Goal: Task Accomplishment & Management: Use online tool/utility

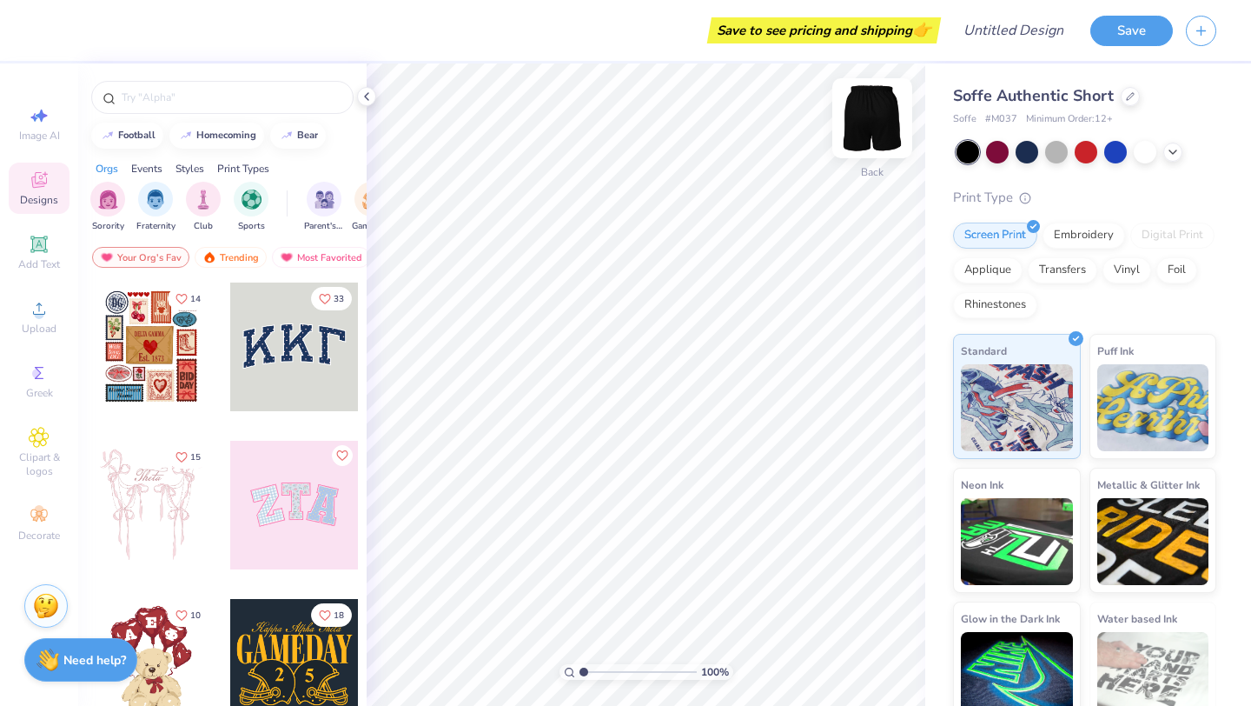
click at [887, 132] on img at bounding box center [873, 118] width 70 height 70
click at [1030, 157] on div at bounding box center [1027, 150] width 23 height 23
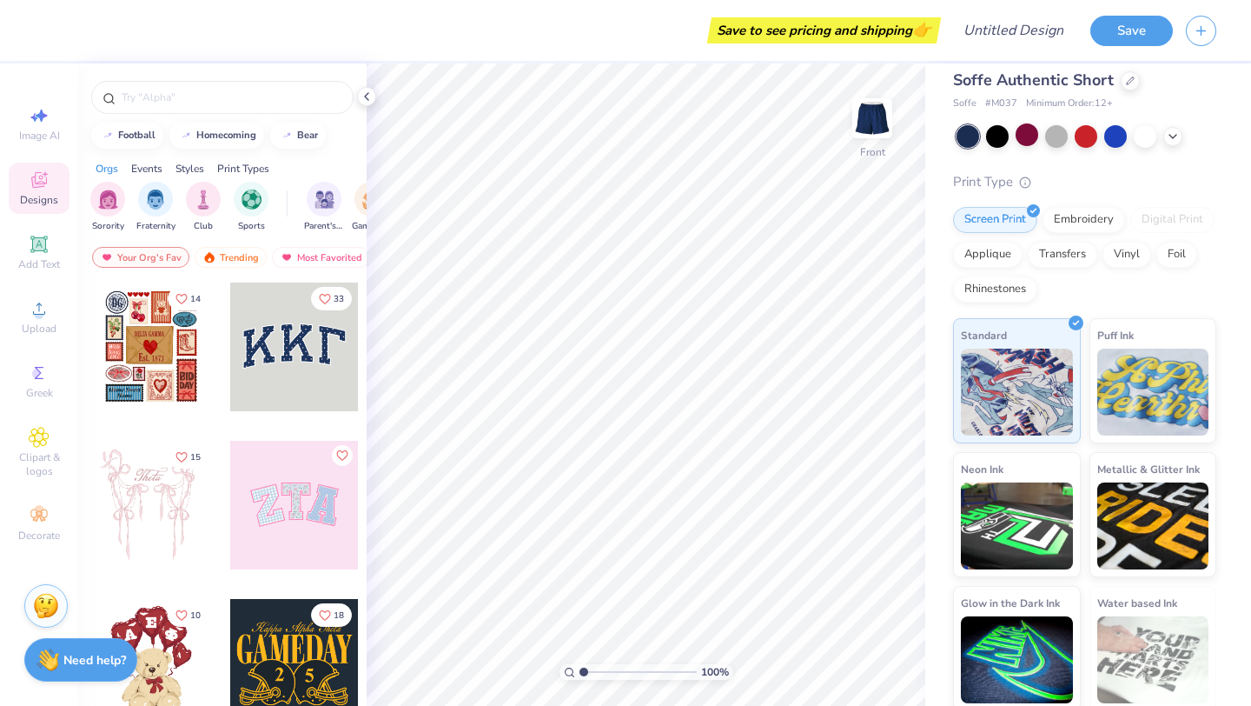
scroll to position [21, 0]
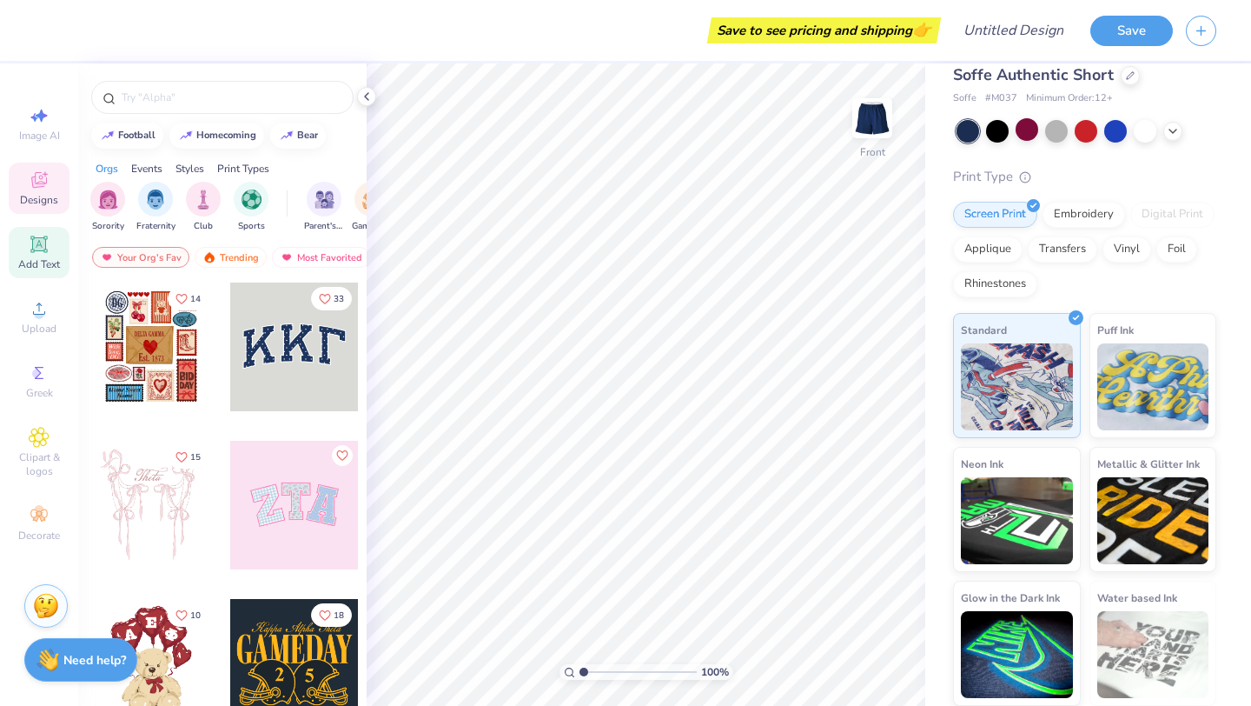
click at [33, 258] on span "Add Text" at bounding box center [39, 264] width 42 height 14
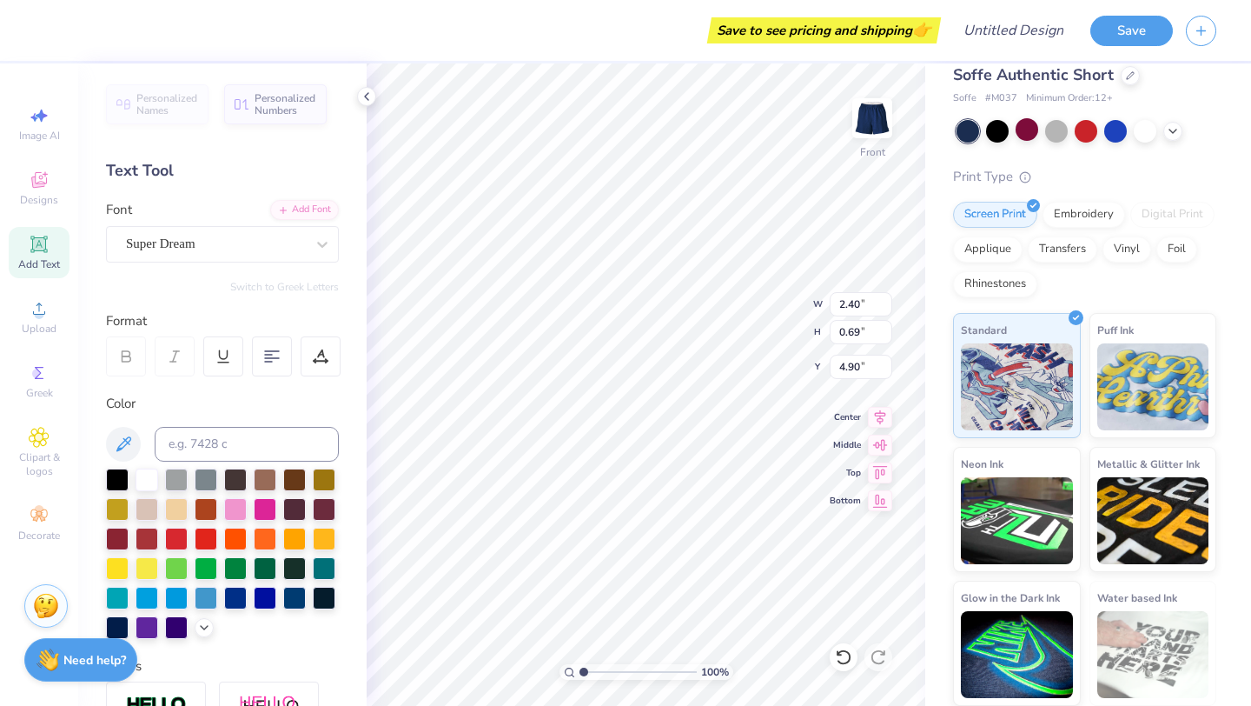
type textarea "B"
type textarea "BEAR TERRITORY"
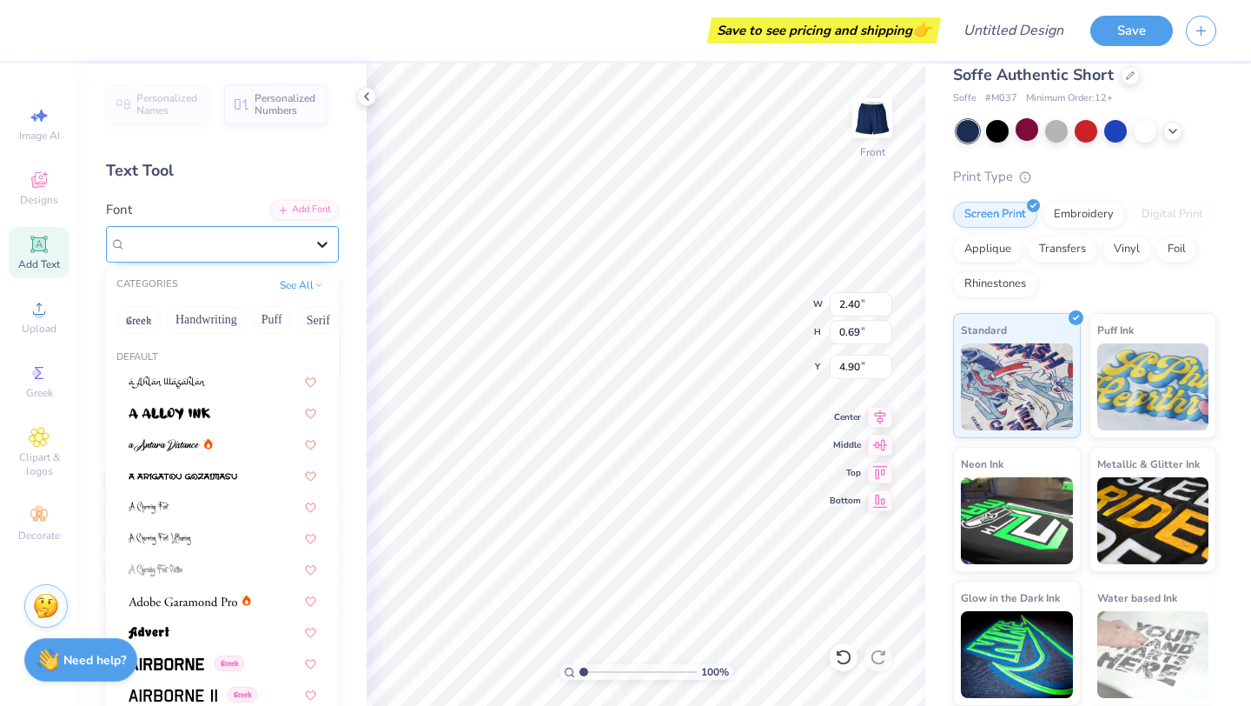
click at [313, 242] on div at bounding box center [322, 244] width 31 height 31
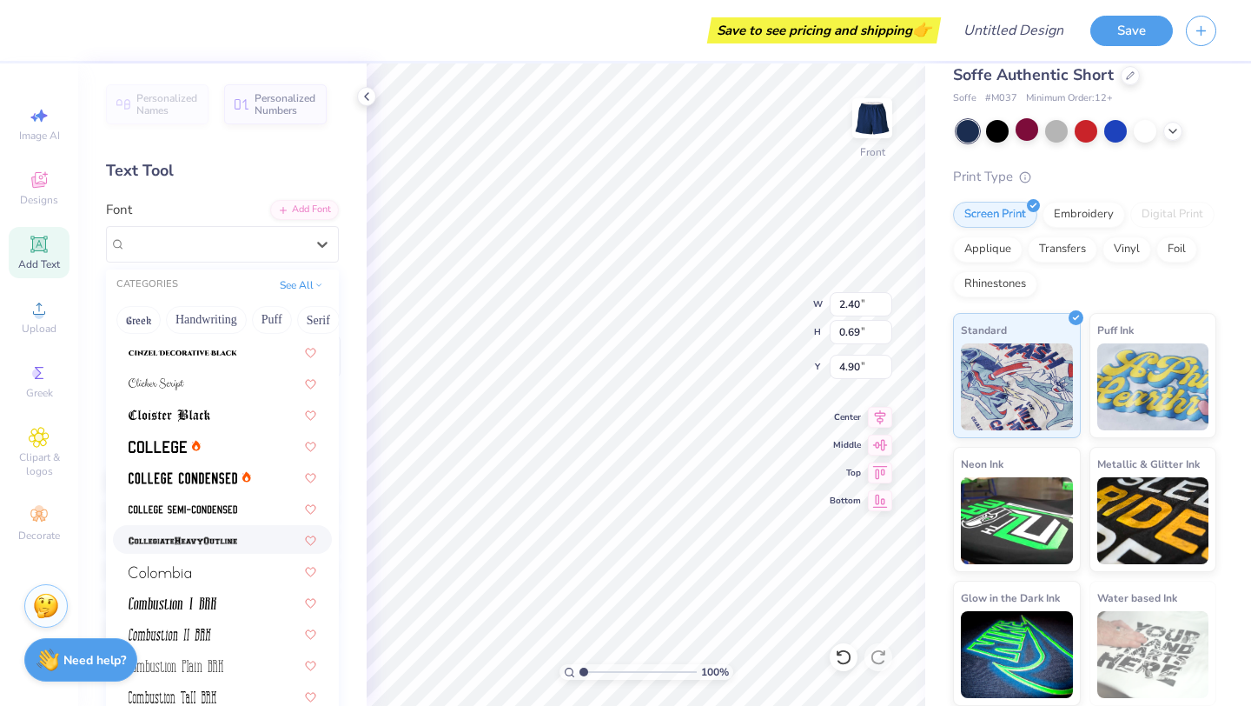
scroll to position [2204, 0]
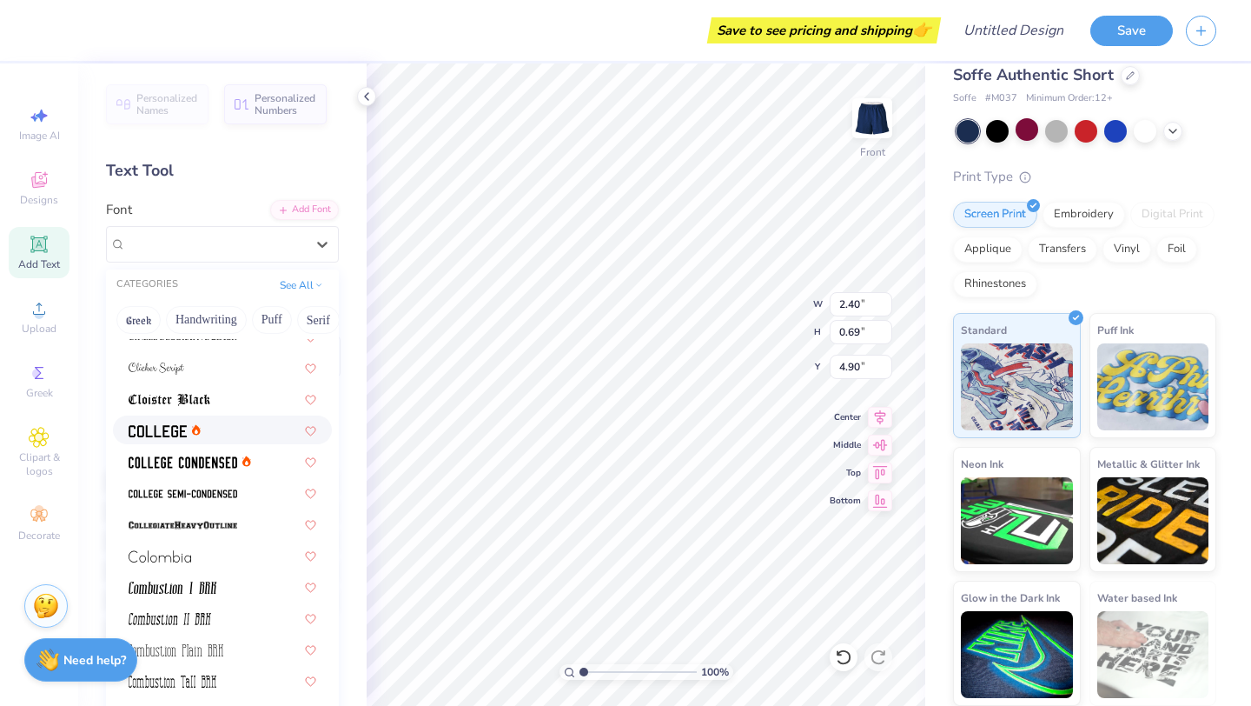
click at [169, 434] on img at bounding box center [158, 431] width 58 height 12
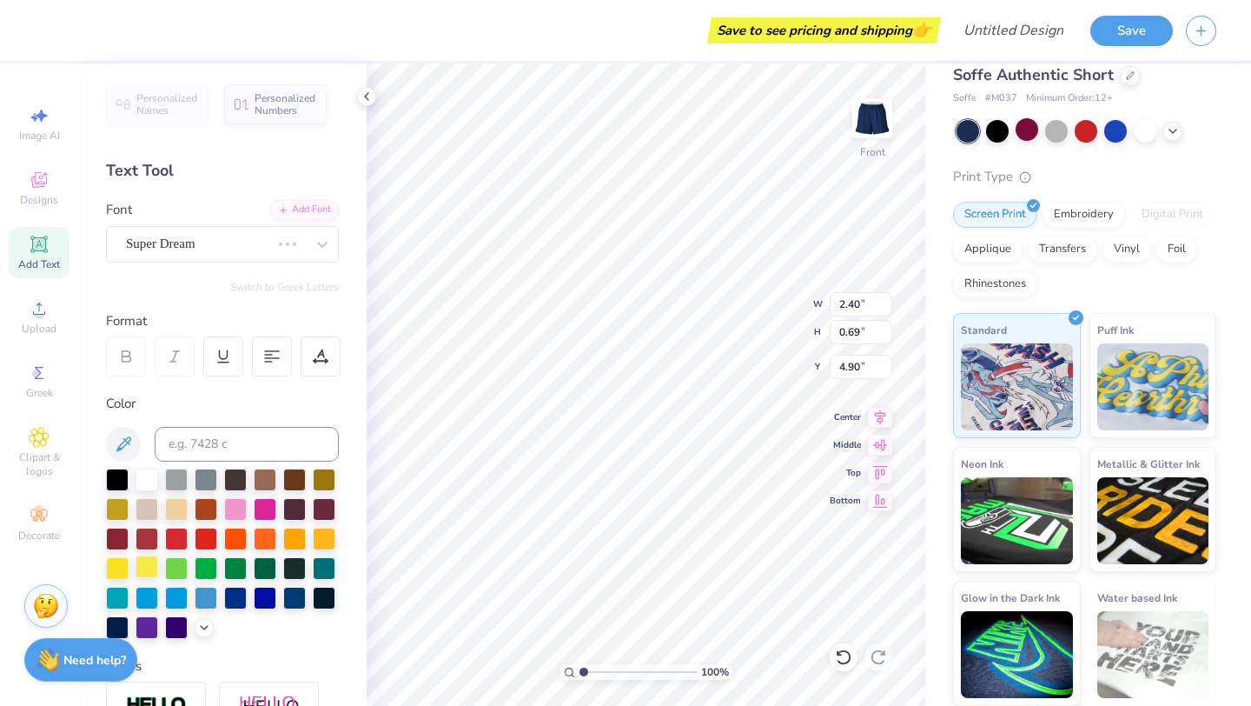
click at [146, 563] on div at bounding box center [147, 566] width 23 height 23
click at [122, 565] on div at bounding box center [117, 566] width 23 height 23
click at [886, 448] on icon at bounding box center [880, 442] width 24 height 21
click at [880, 436] on icon at bounding box center [880, 442] width 24 height 21
click at [878, 415] on icon at bounding box center [880, 414] width 24 height 21
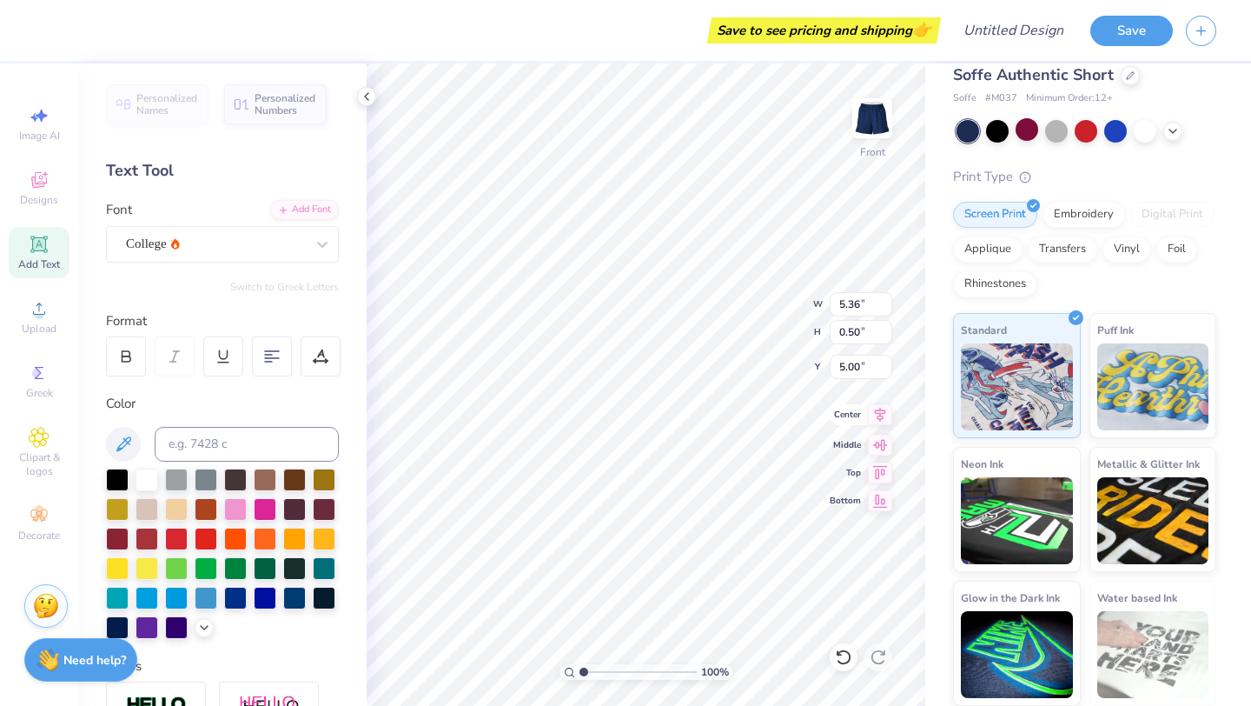
click at [878, 414] on icon at bounding box center [880, 414] width 24 height 21
type input "0.55"
type input "4.98"
click at [271, 232] on div "College" at bounding box center [215, 243] width 183 height 27
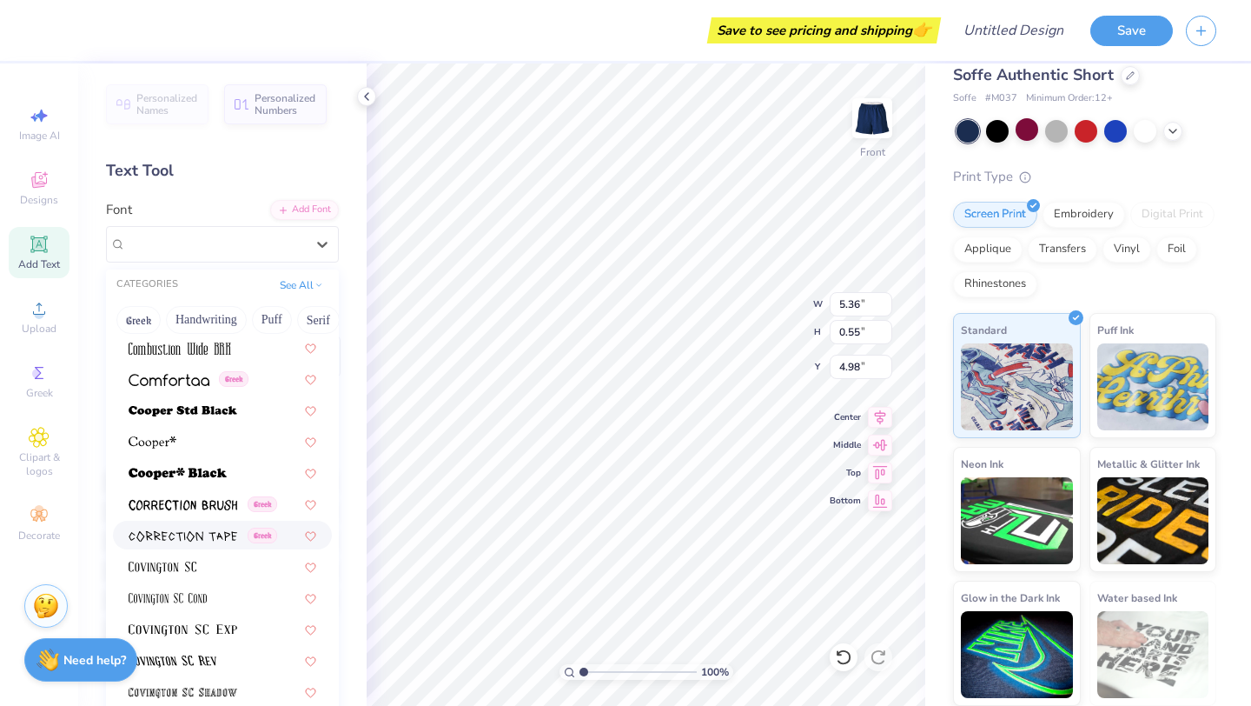
scroll to position [2567, 0]
click at [193, 480] on img at bounding box center [178, 474] width 98 height 12
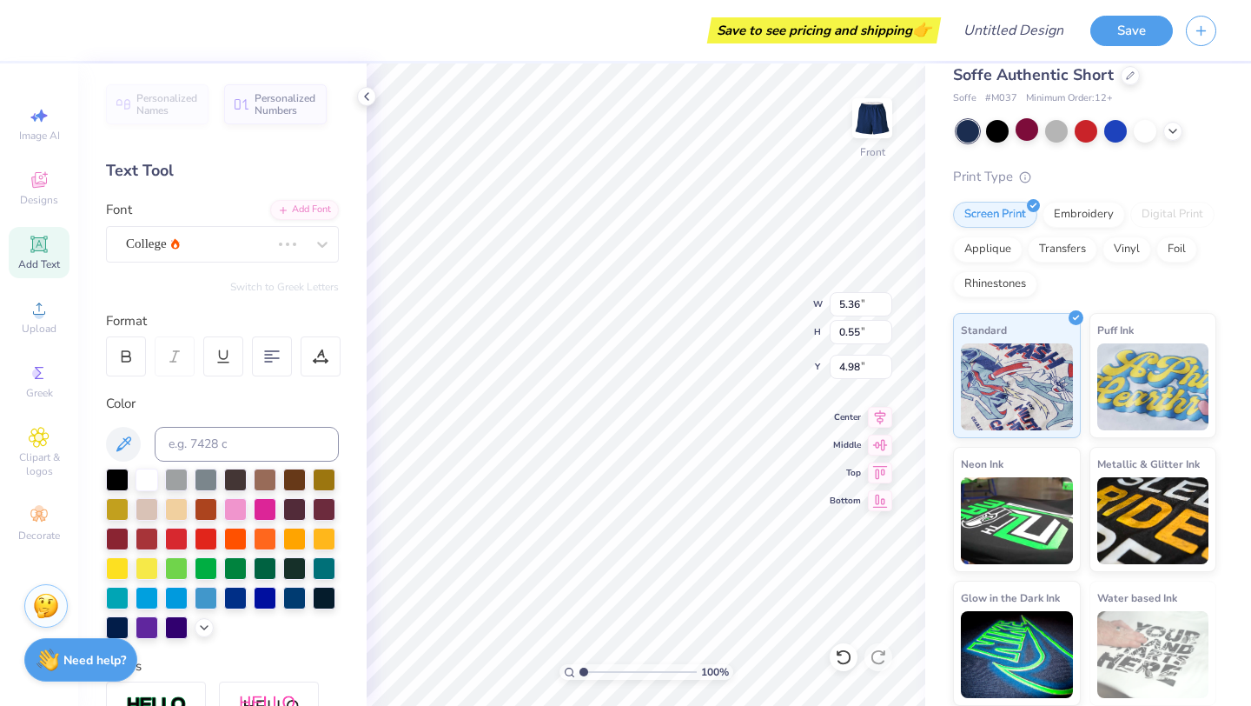
type input "0.45"
type input "5.02"
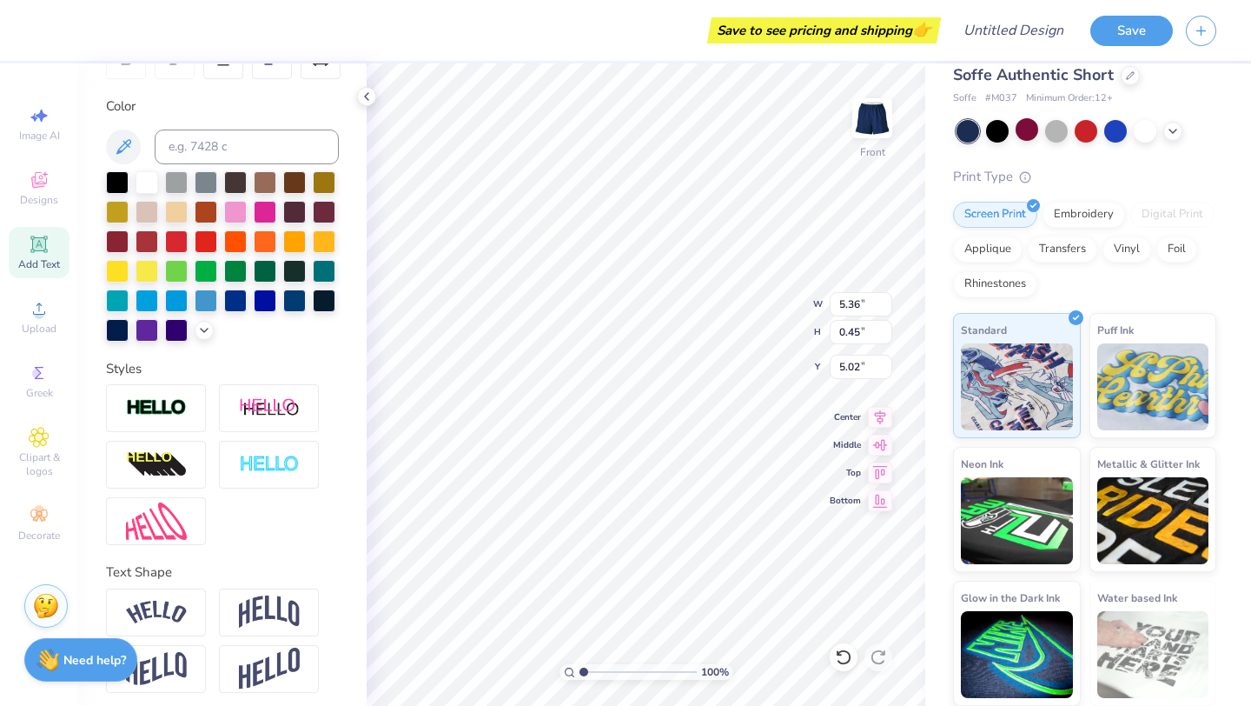
scroll to position [304, 0]
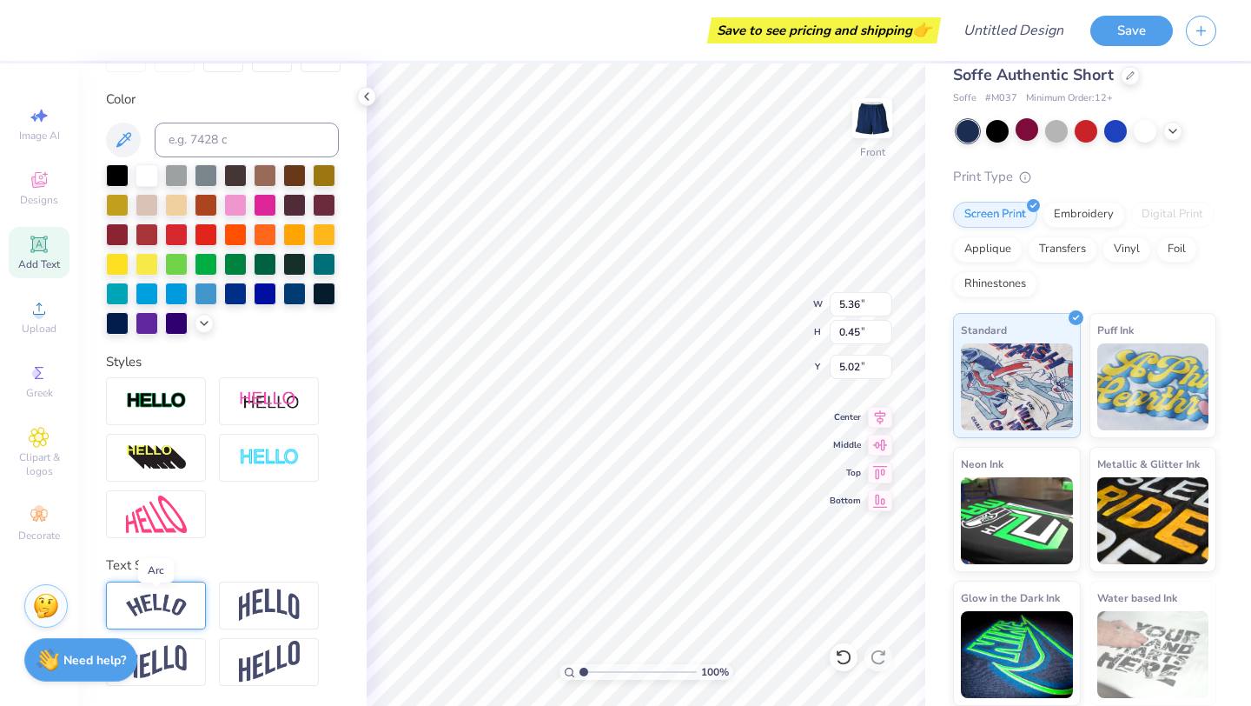
click at [177, 604] on img at bounding box center [156, 605] width 61 height 23
type input "1.09"
click at [879, 444] on icon at bounding box center [880, 442] width 15 height 11
type input "4.71"
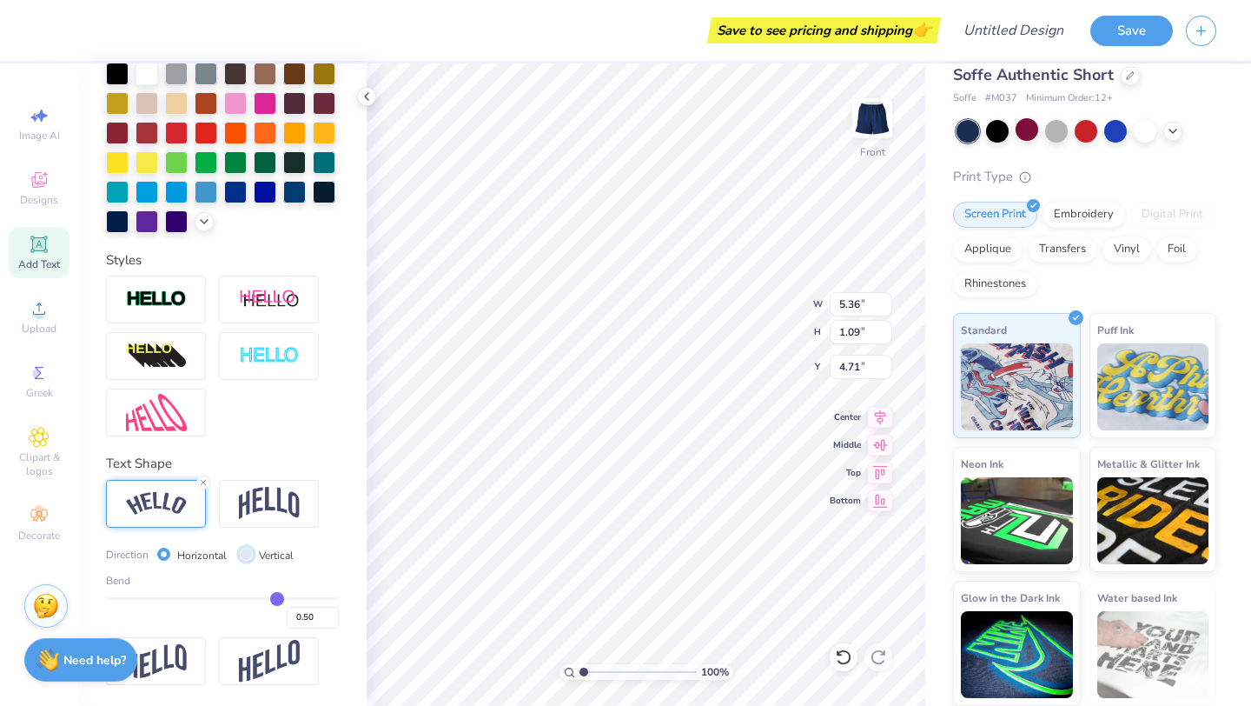
click at [243, 555] on input "Vertical" at bounding box center [246, 554] width 13 height 13
radio input "true"
type input "4.85"
type input "6.98"
type input "1.76"
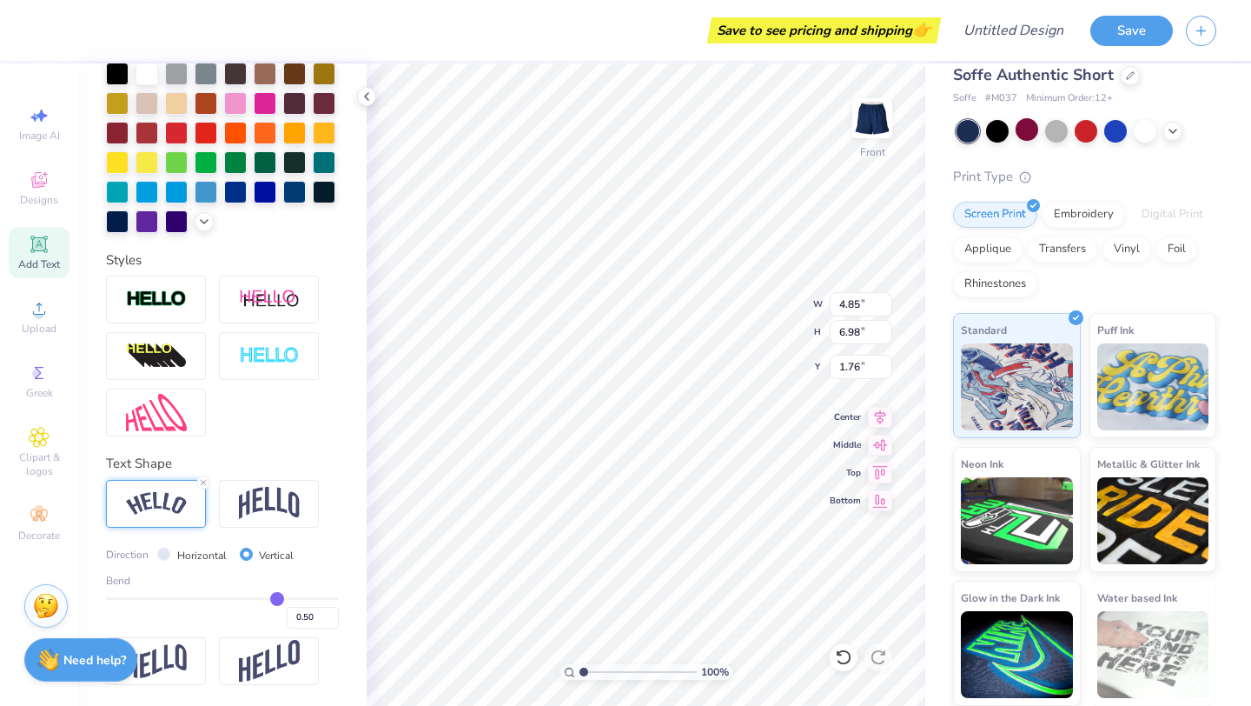
click at [177, 558] on label "Horizontal" at bounding box center [202, 556] width 50 height 16
click at [170, 558] on input "Horizontal" at bounding box center [163, 554] width 13 height 13
radio input "true"
type input "5.36"
type input "1.09"
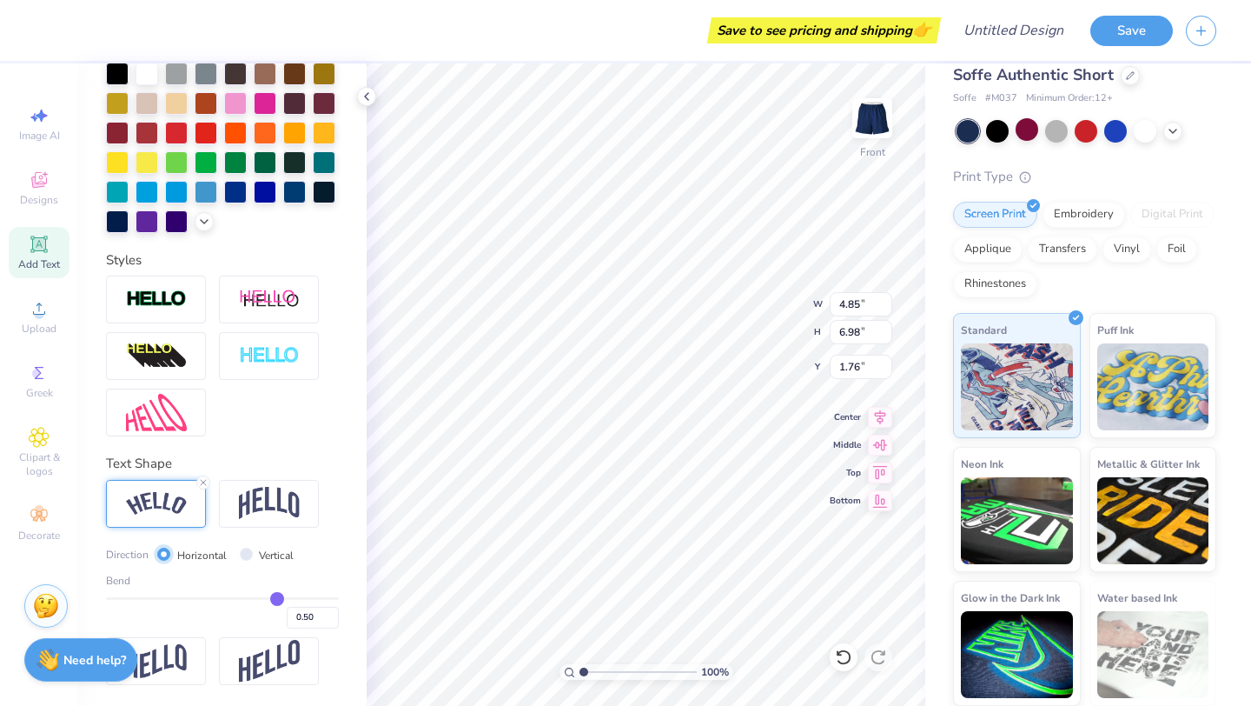
type input "4.71"
click at [268, 495] on img at bounding box center [269, 503] width 61 height 33
click at [888, 363] on input "4.57" at bounding box center [861, 367] width 63 height 24
click at [888, 363] on input "4.58" at bounding box center [861, 367] width 63 height 24
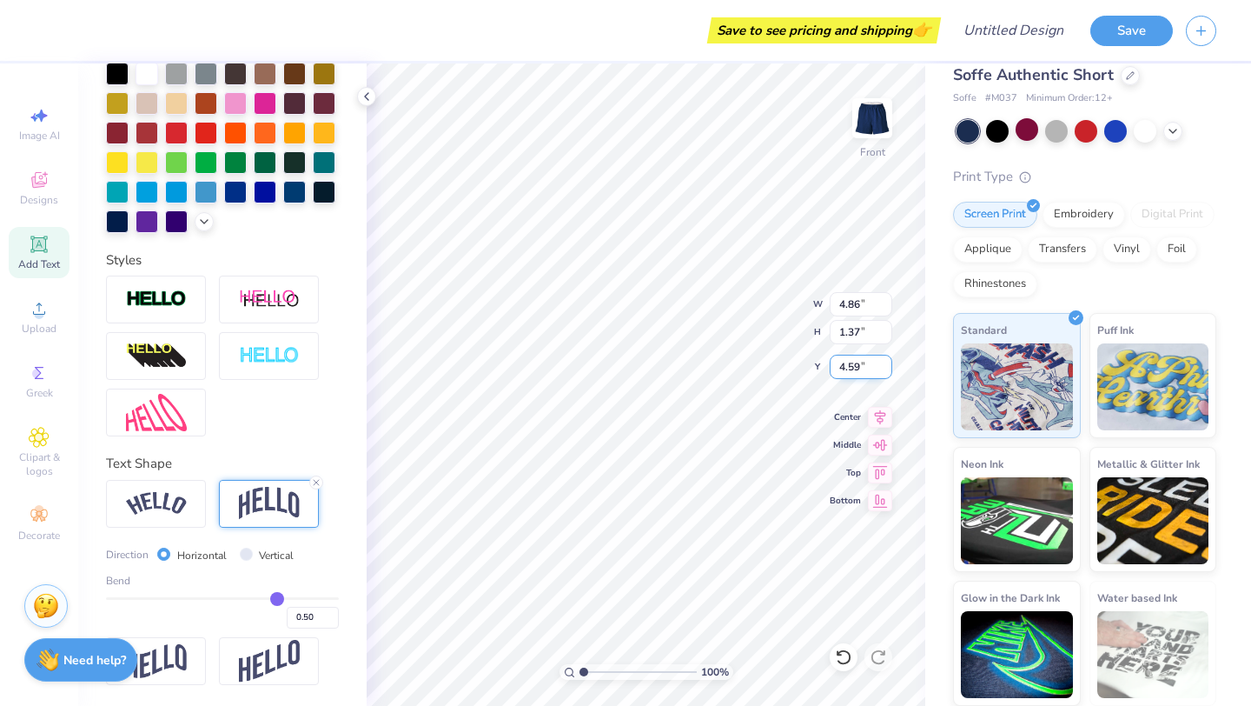
click at [888, 363] on input "4.59" at bounding box center [861, 367] width 63 height 24
click at [888, 363] on input "4.6" at bounding box center [861, 367] width 63 height 24
type input "4.61"
click at [888, 363] on input "4.61" at bounding box center [861, 367] width 63 height 24
click at [835, 428] on div "100 % Front W 4.86 4.86 " H 1.37 1.37 " Y 4.61 4.61 " Center Middle Top Bottom" at bounding box center [646, 384] width 559 height 642
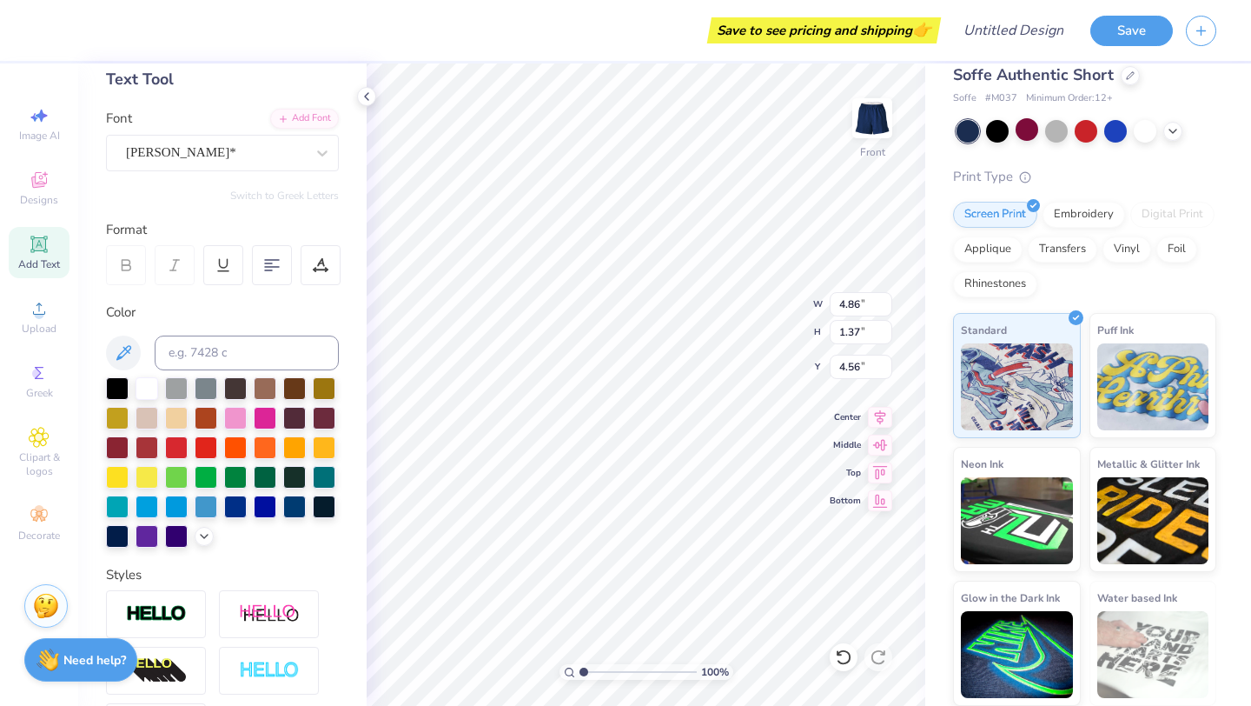
scroll to position [0, 0]
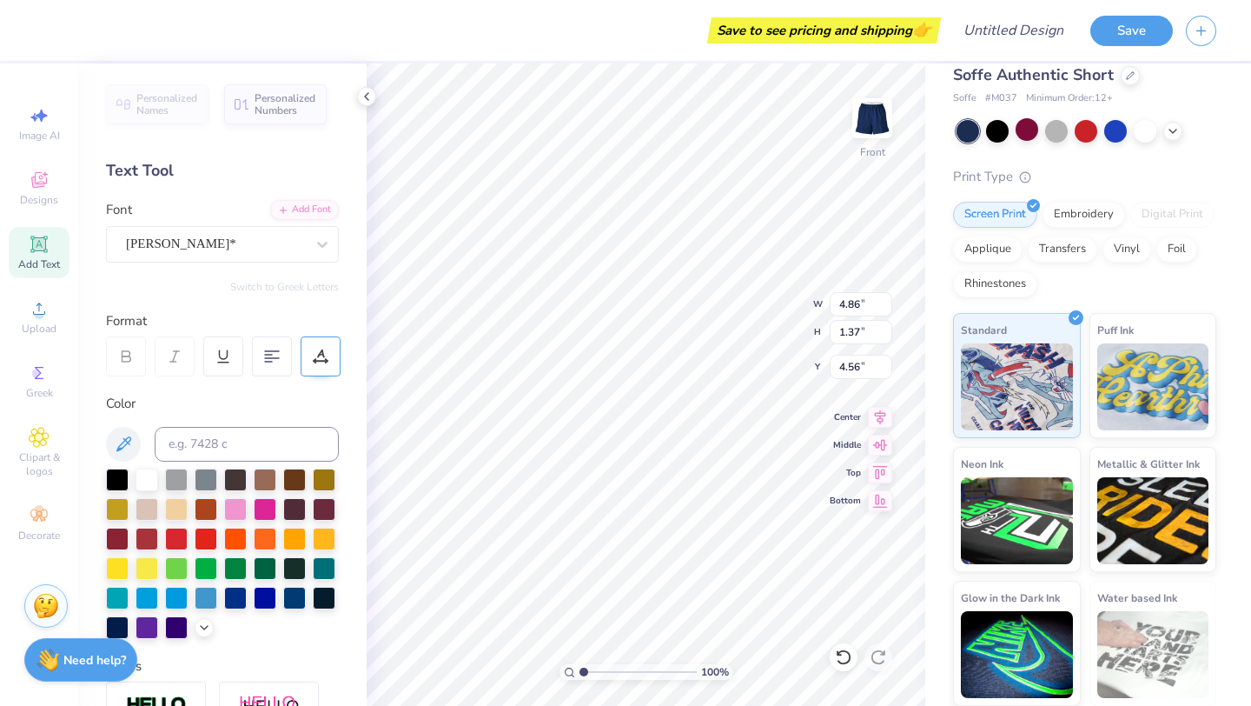
click at [332, 357] on div at bounding box center [321, 356] width 40 height 40
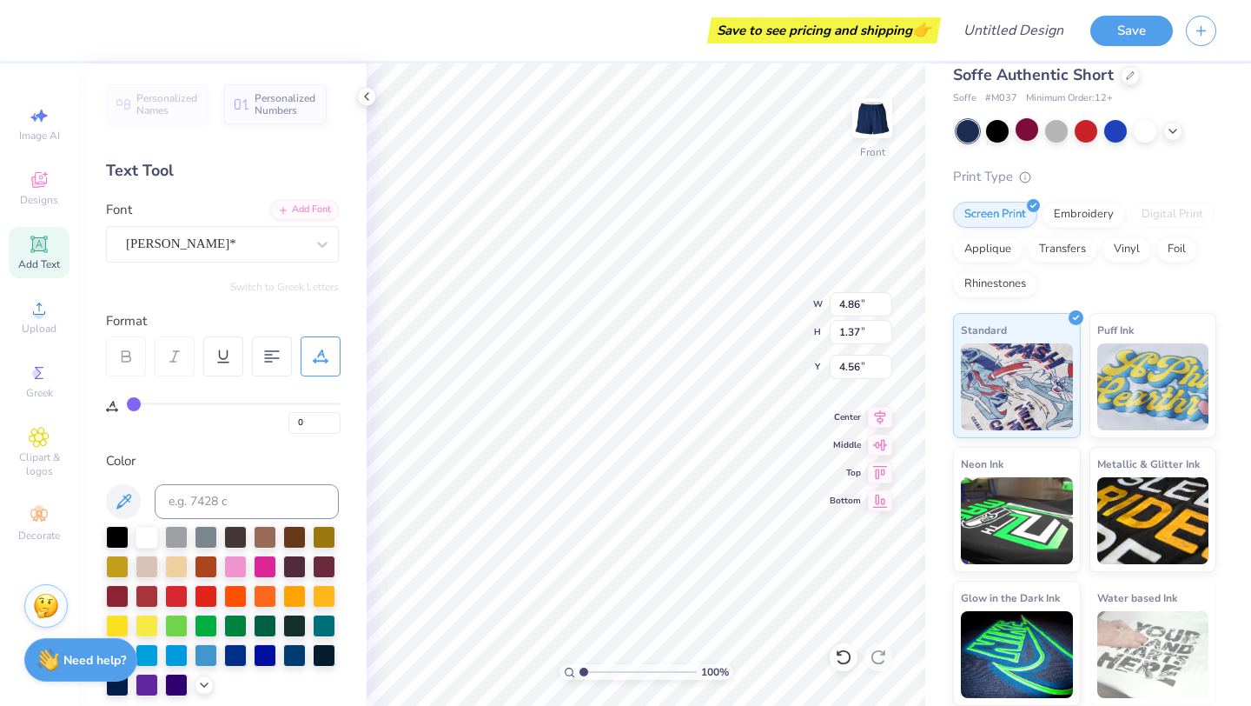
type input "1"
type input "7"
type input "25"
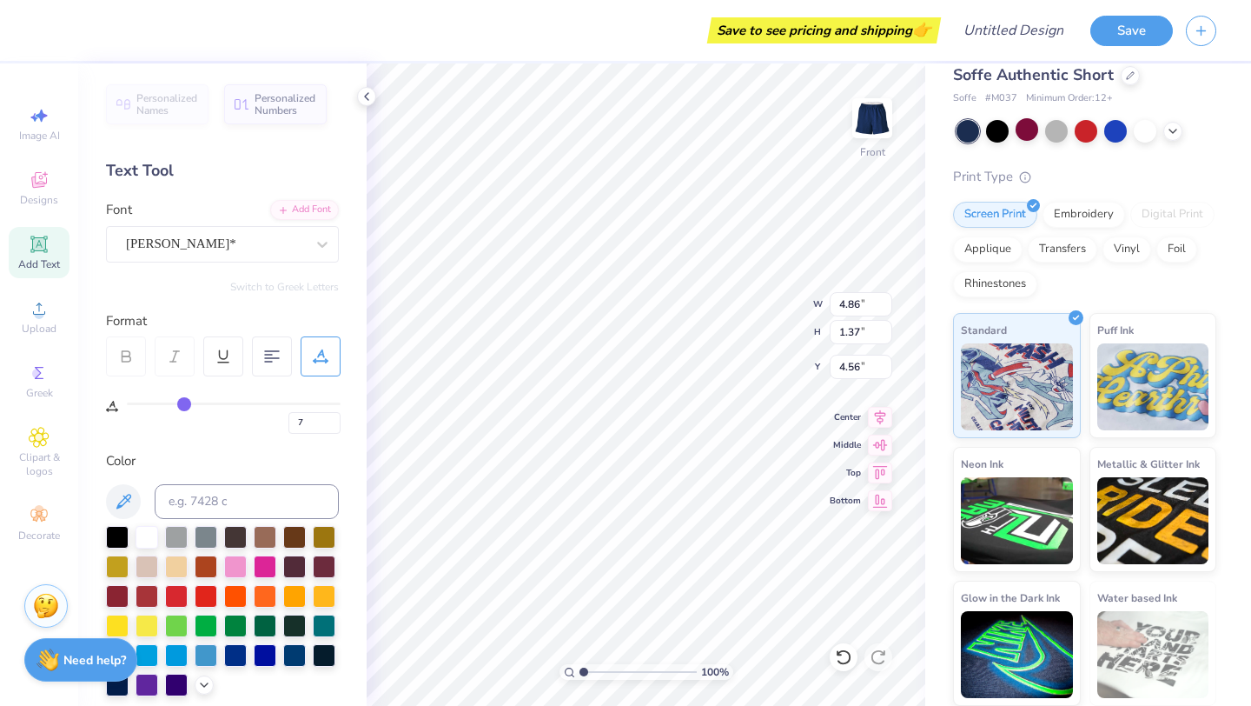
type input "25"
type input "47"
type input "60"
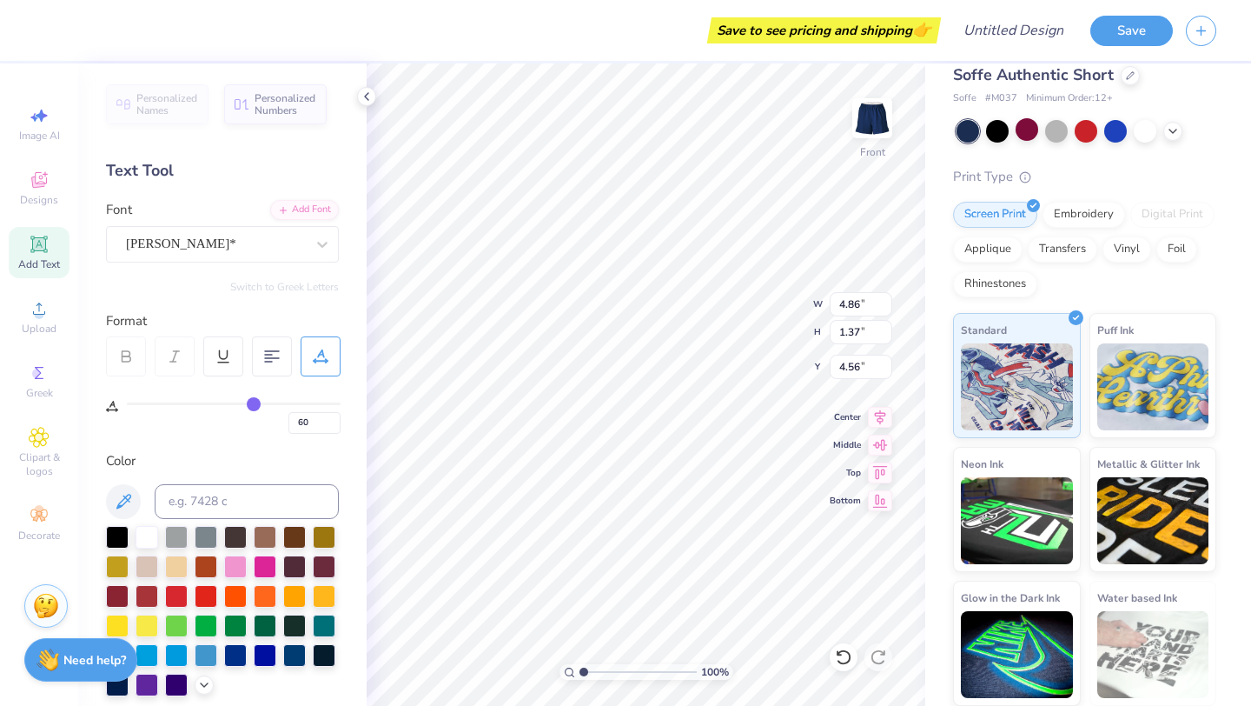
type input "68"
type input "73"
type input "76"
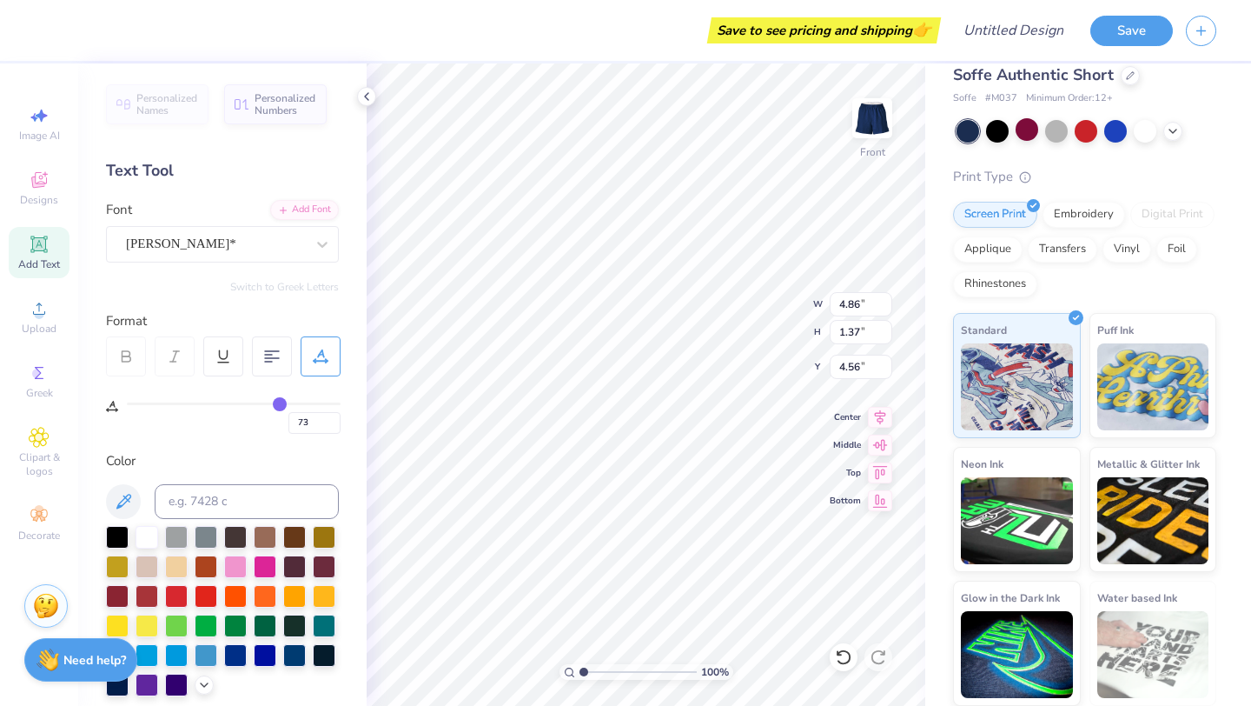
type input "76"
drag, startPoint x: 135, startPoint y: 403, endPoint x: 286, endPoint y: 403, distance: 151.2
click at [286, 403] on input "range" at bounding box center [234, 403] width 214 height 3
type input "5.36"
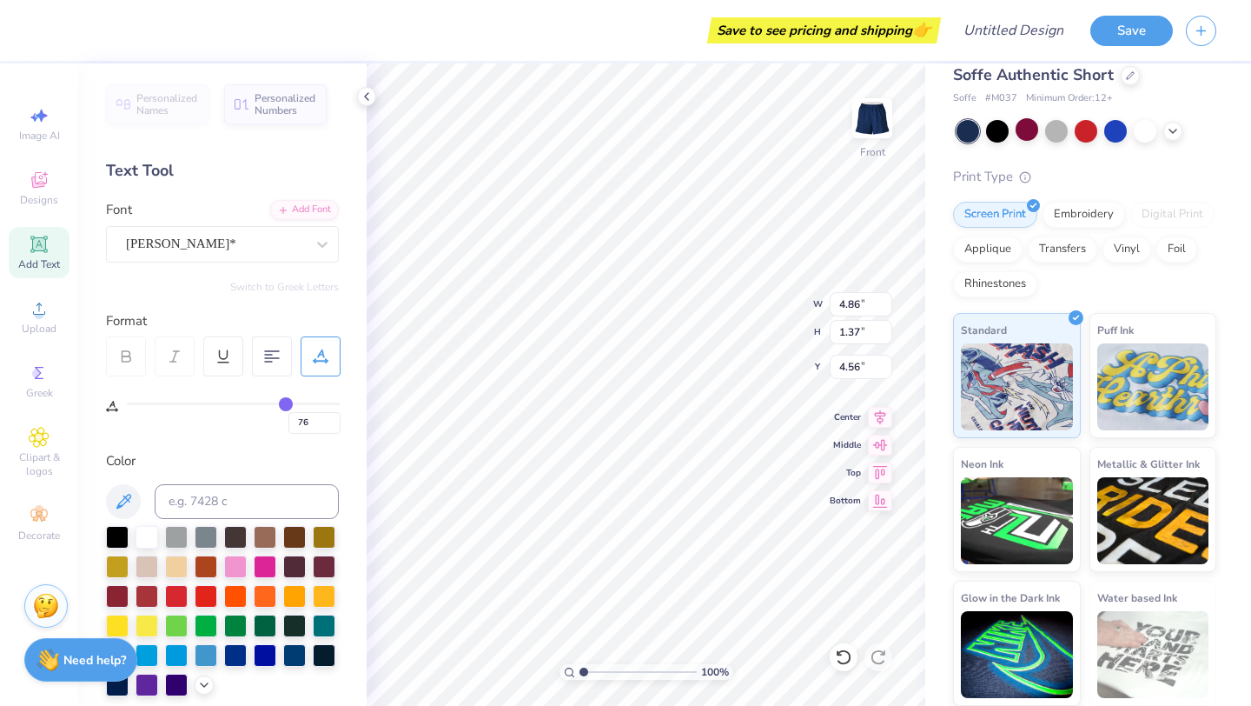
type input "1.32"
type input "4.60"
type input "73"
type input "61"
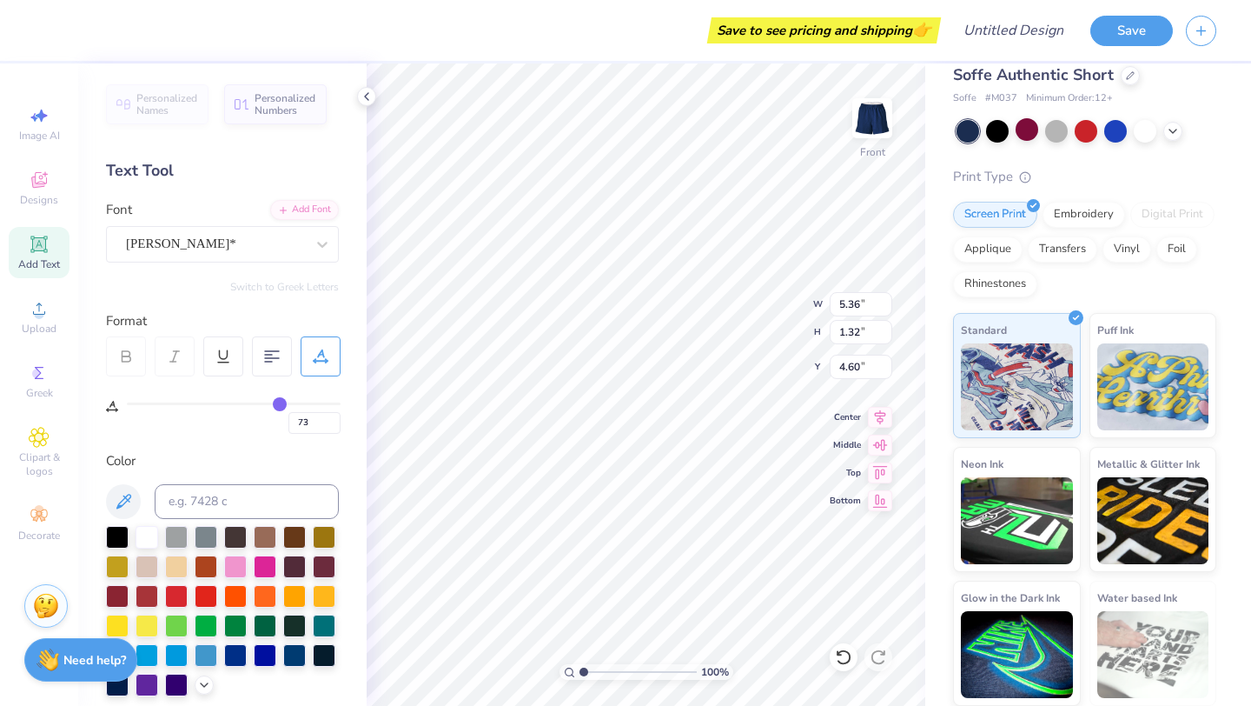
type input "61"
type input "41"
type input "16"
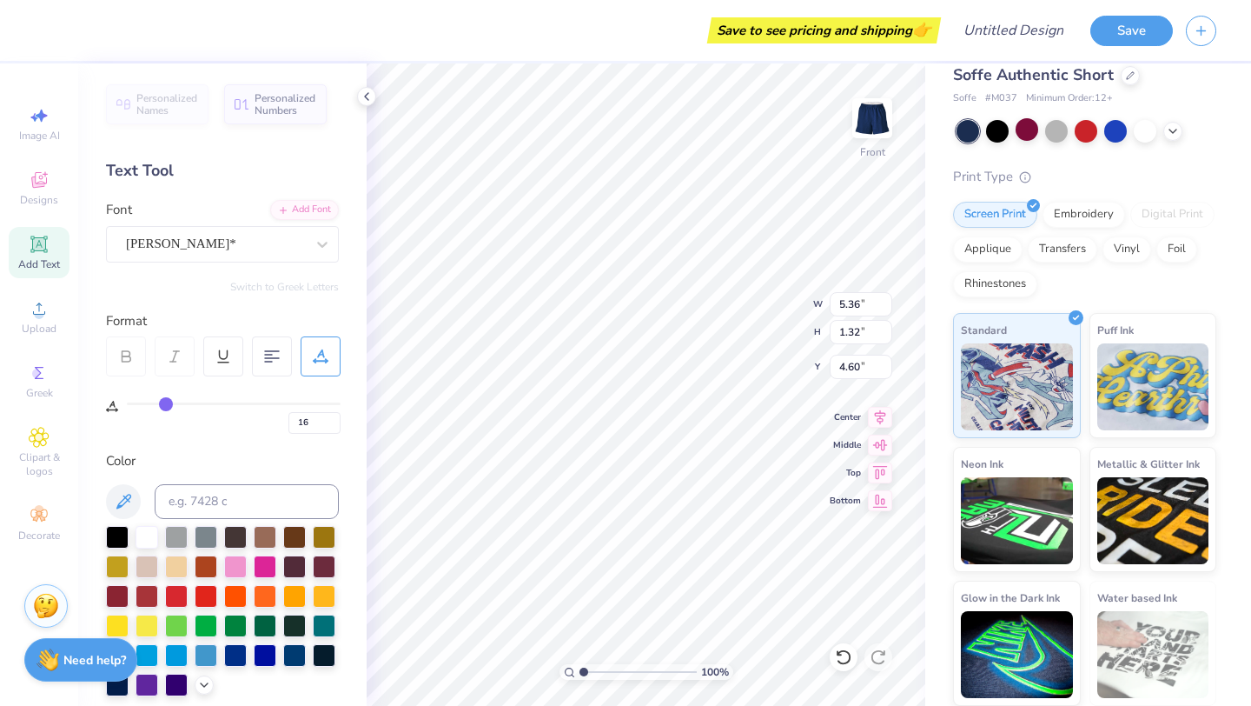
type input "0"
drag, startPoint x: 286, startPoint y: 403, endPoint x: 76, endPoint y: 410, distance: 209.6
type input "0"
click at [127, 405] on input "range" at bounding box center [234, 403] width 214 height 3
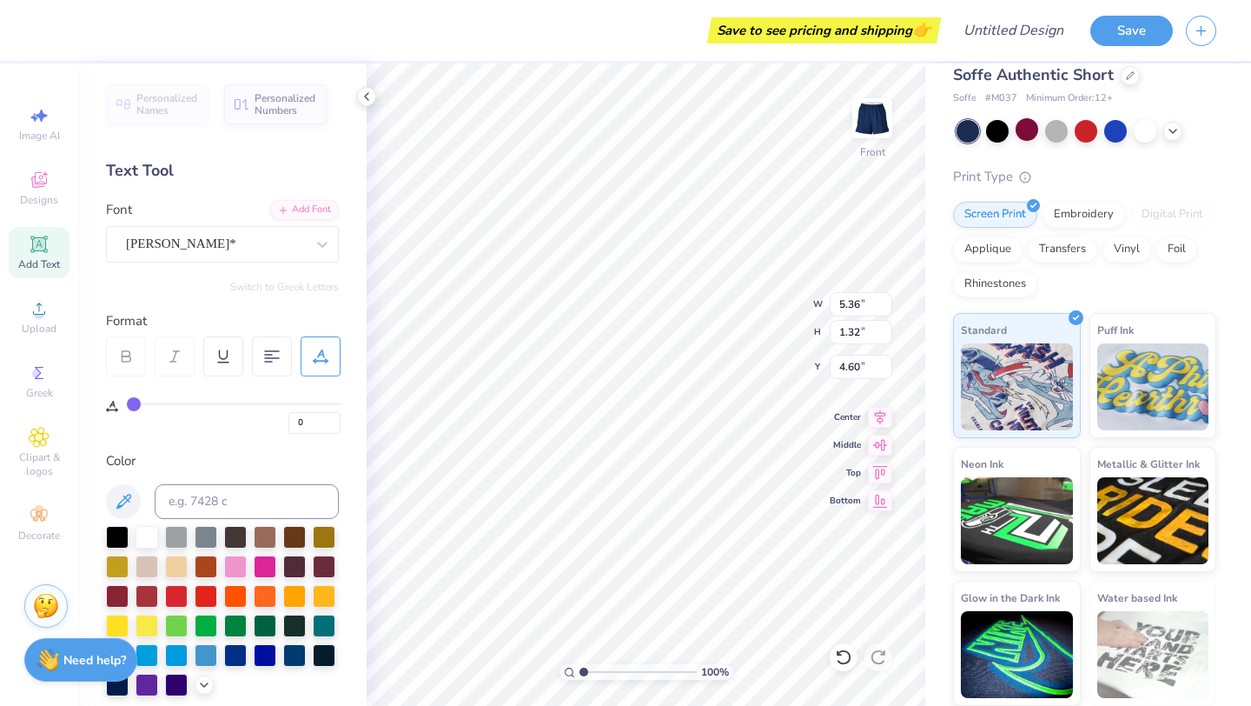
type input "2.67"
type input "0.75"
type input "4.88"
type input "3"
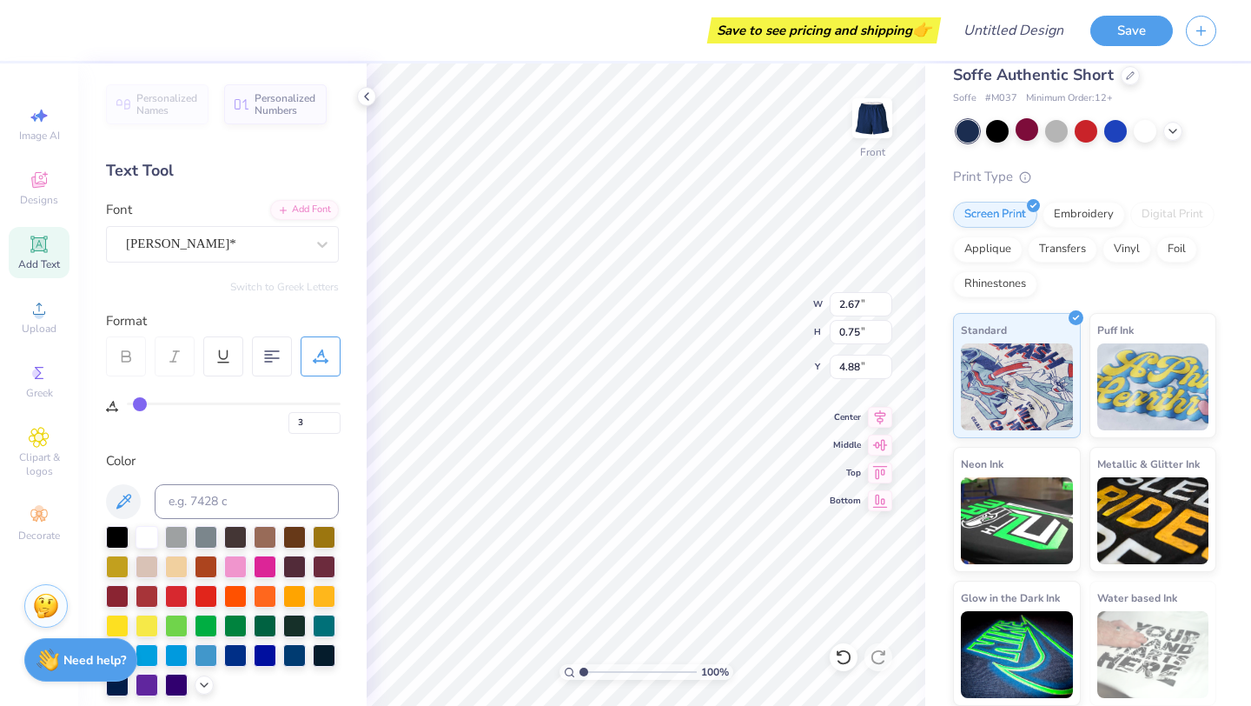
type input "4"
type input "5"
type input "7"
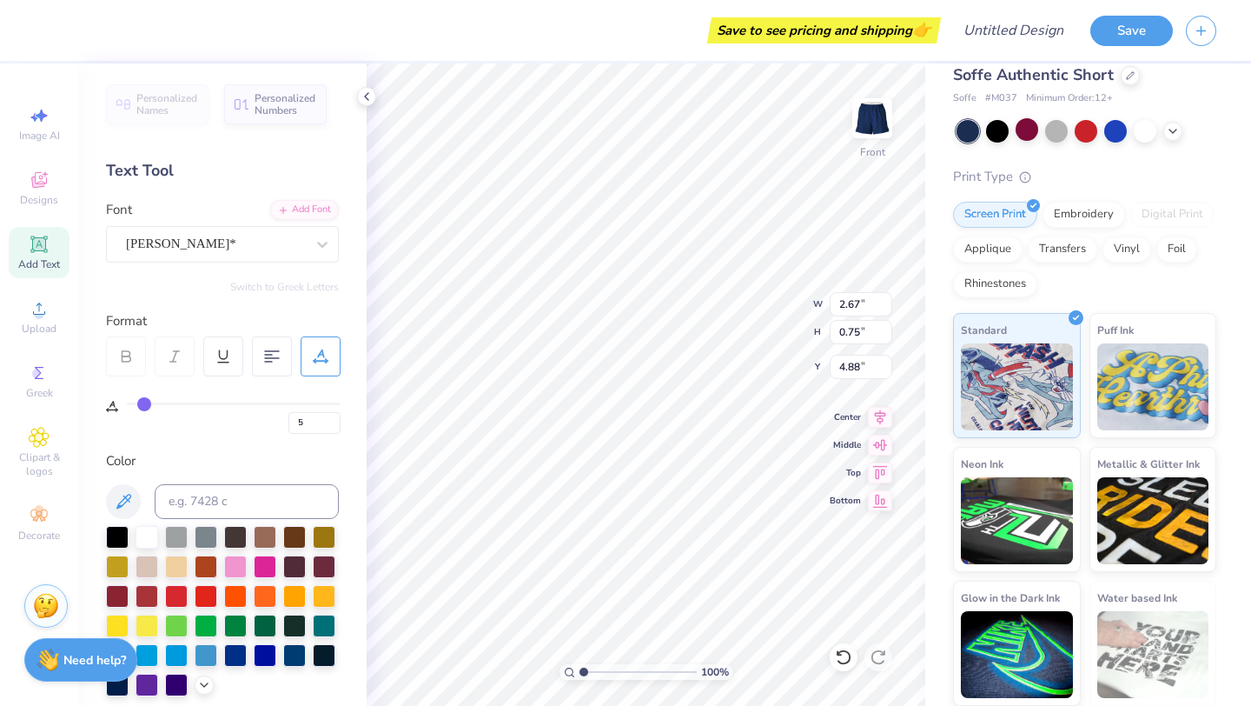
type input "7"
type input "8"
type input "10"
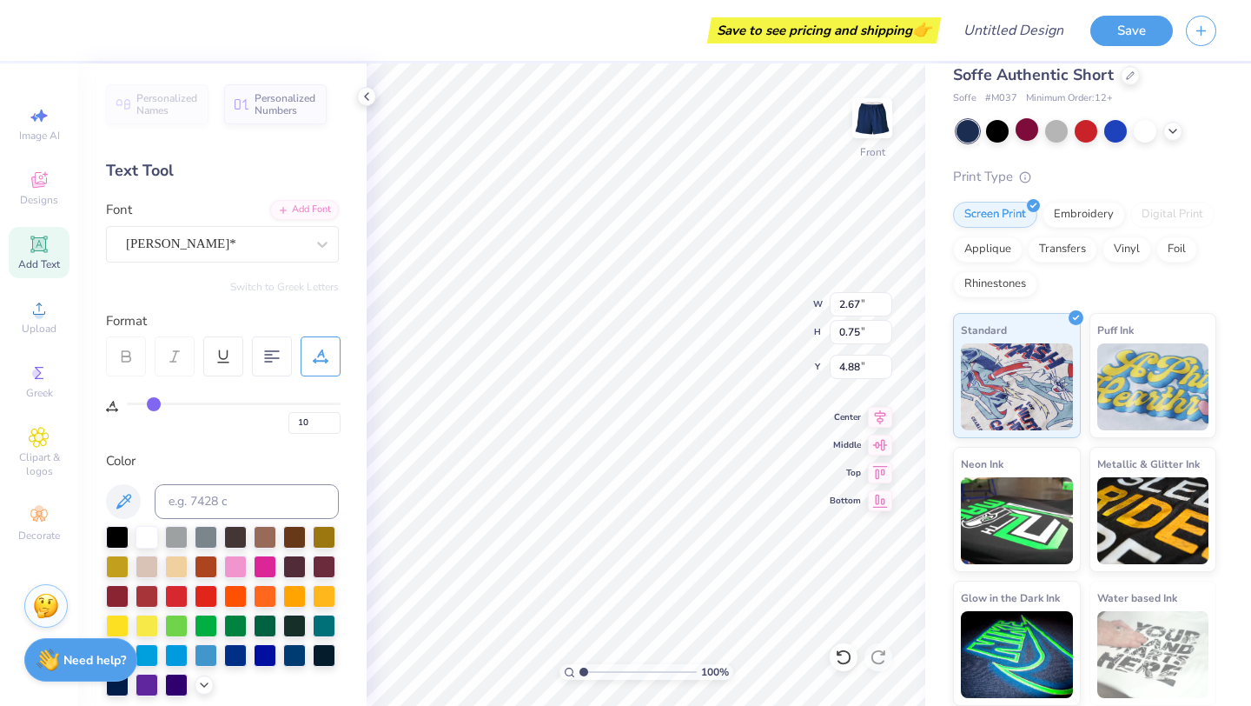
type input "11"
type input "12"
type input "13"
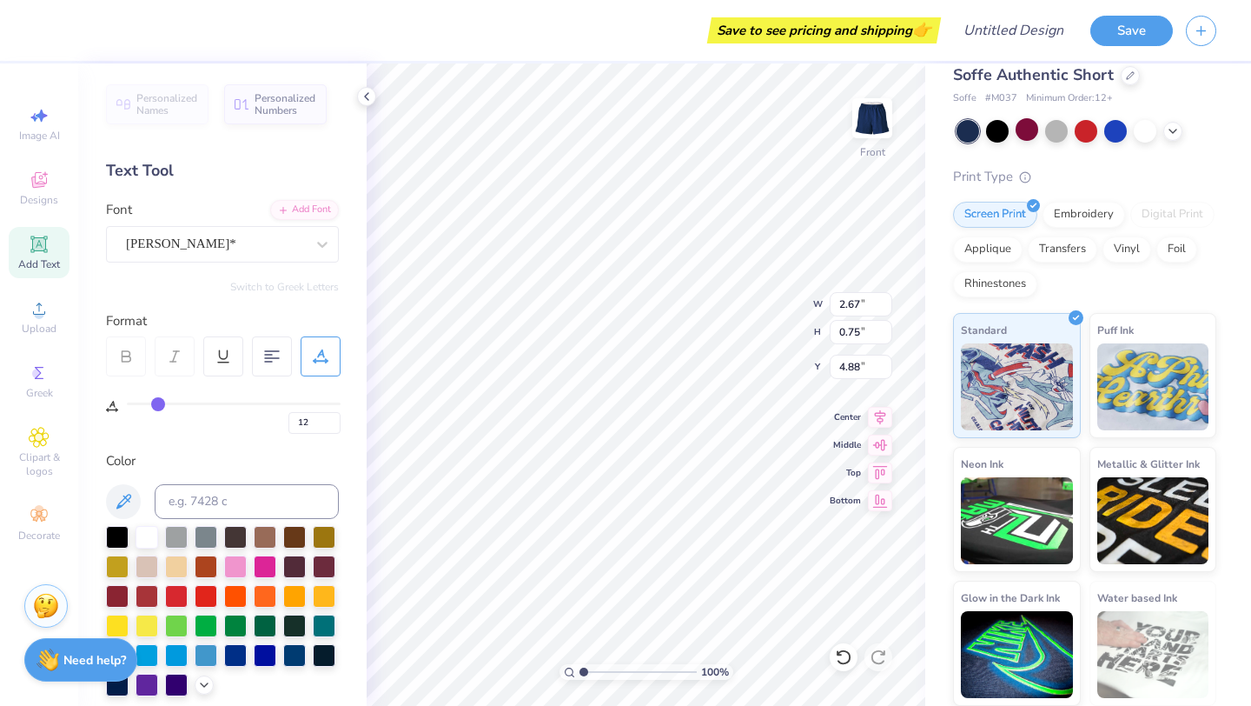
type input "13"
type input "14"
type input "15"
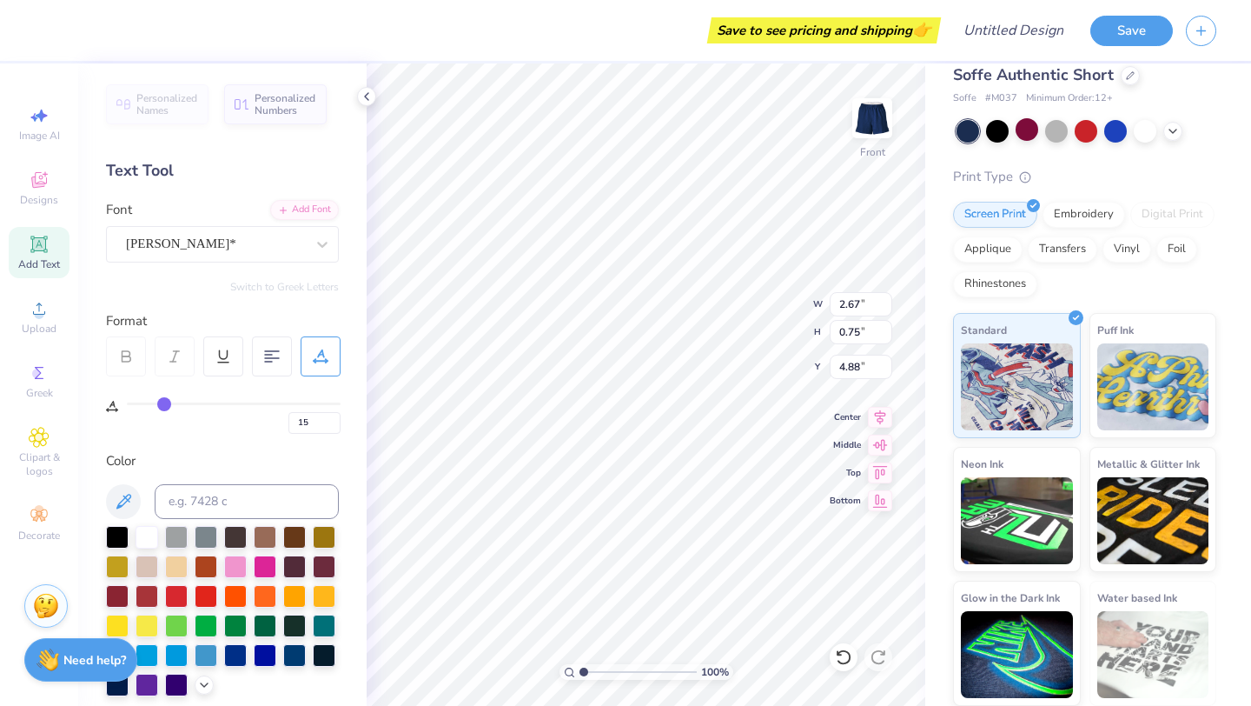
type input "17"
type input "18"
type input "20"
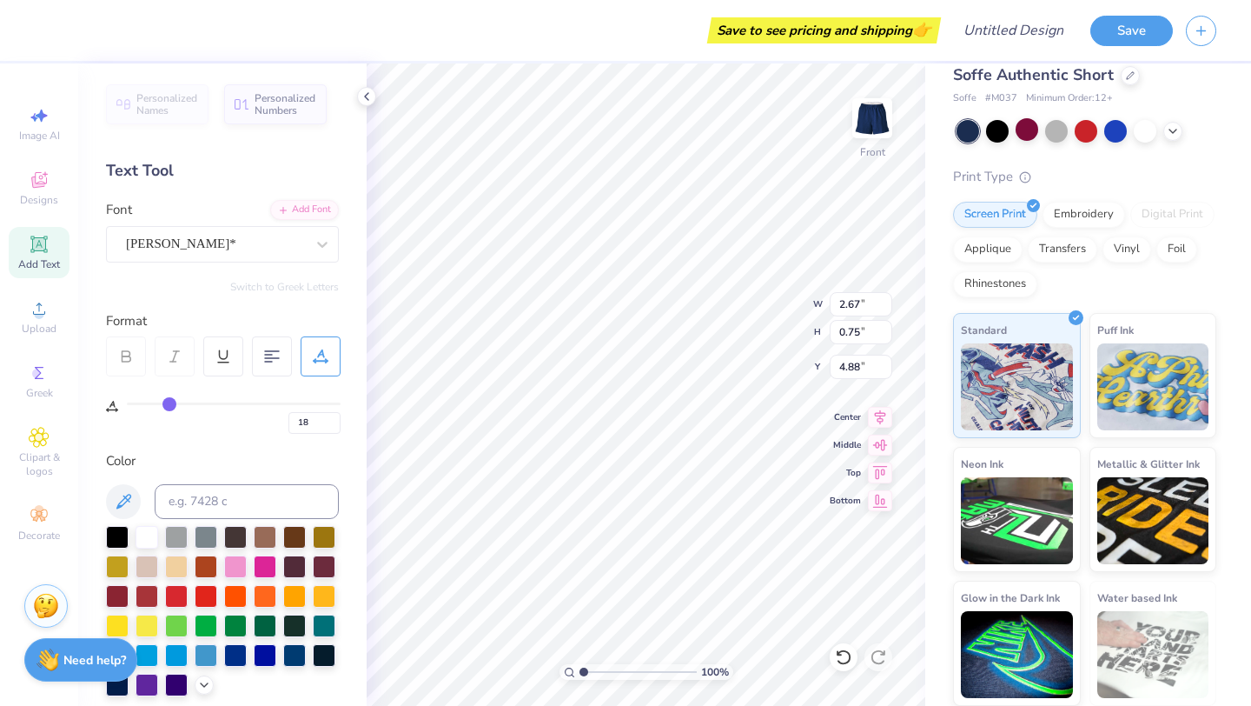
type input "20"
type input "22"
type input "24"
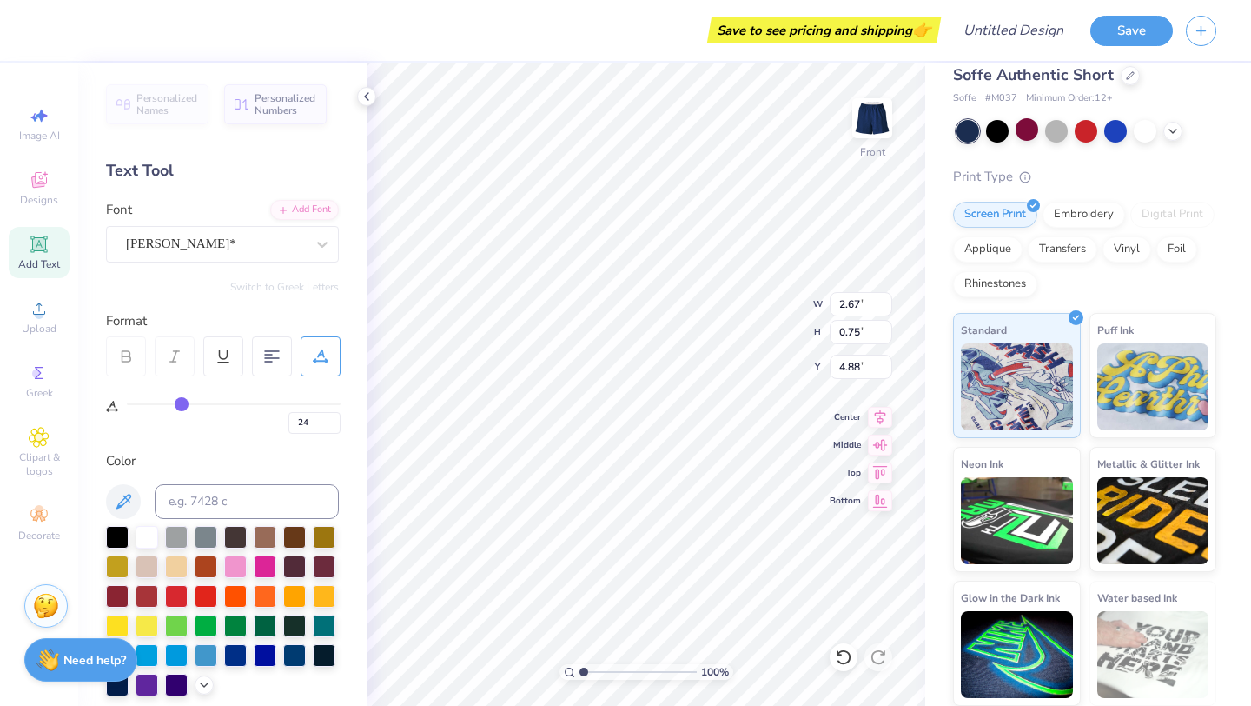
type input "26"
type input "28"
type input "30"
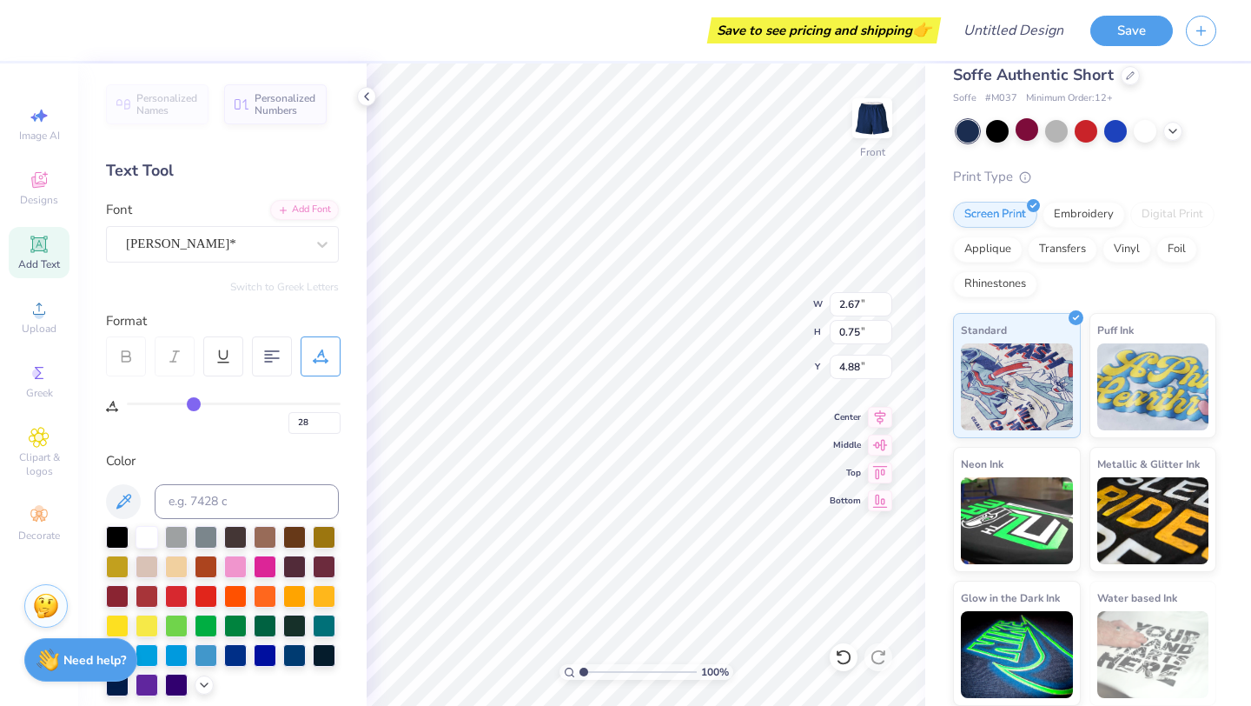
type input "30"
type input "31"
drag, startPoint x: 141, startPoint y: 400, endPoint x: 196, endPoint y: 404, distance: 55.8
type input "31"
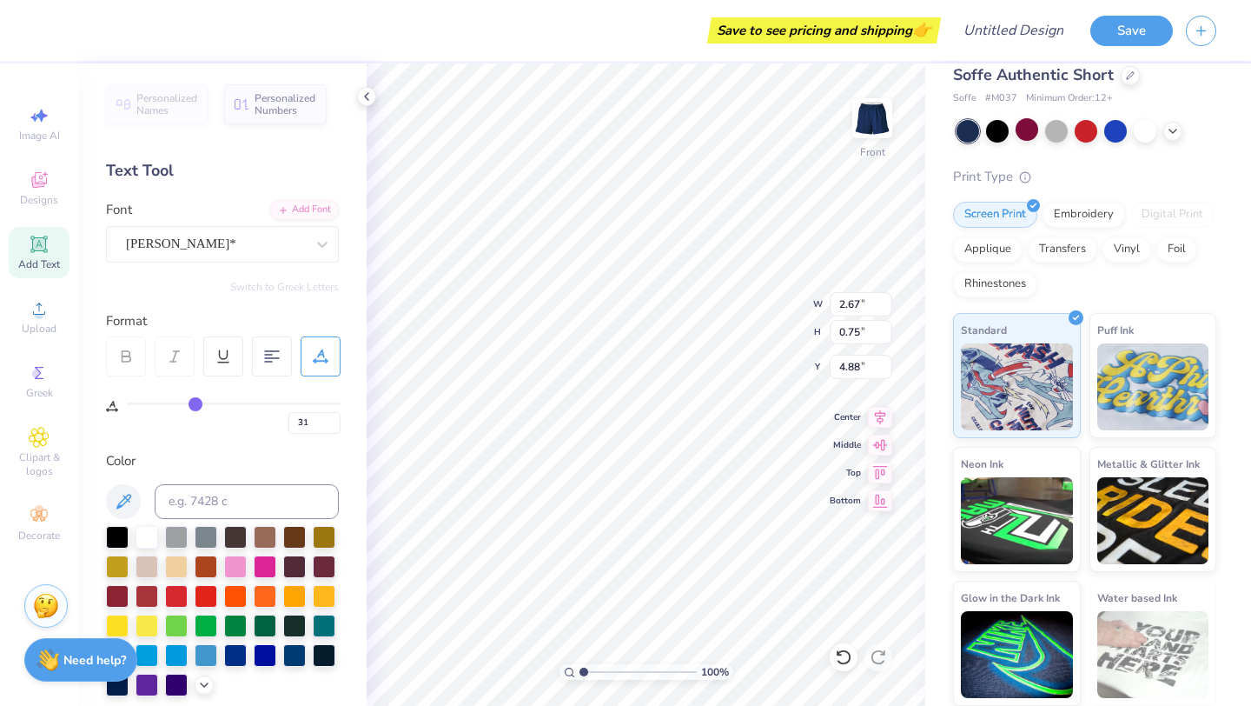
click at [196, 404] on input "range" at bounding box center [234, 403] width 214 height 3
type input "3.77"
type input "0.99"
type input "4.76"
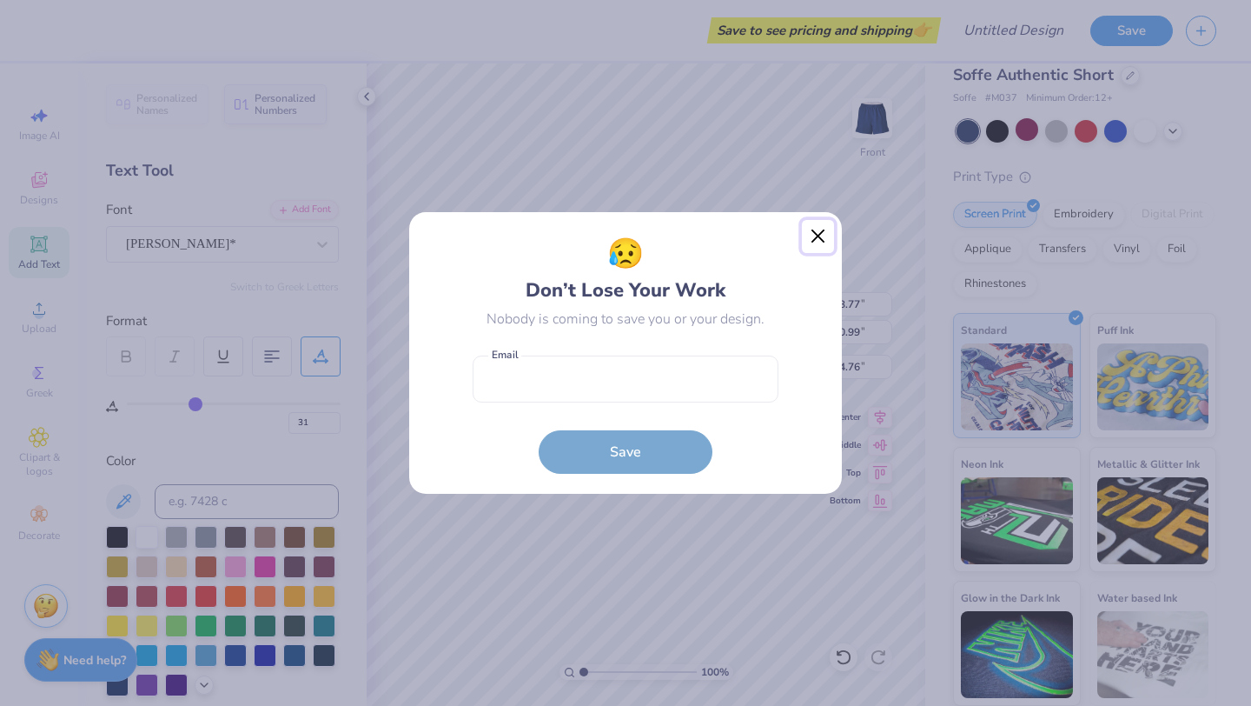
click at [816, 225] on button "Close" at bounding box center [818, 236] width 33 height 33
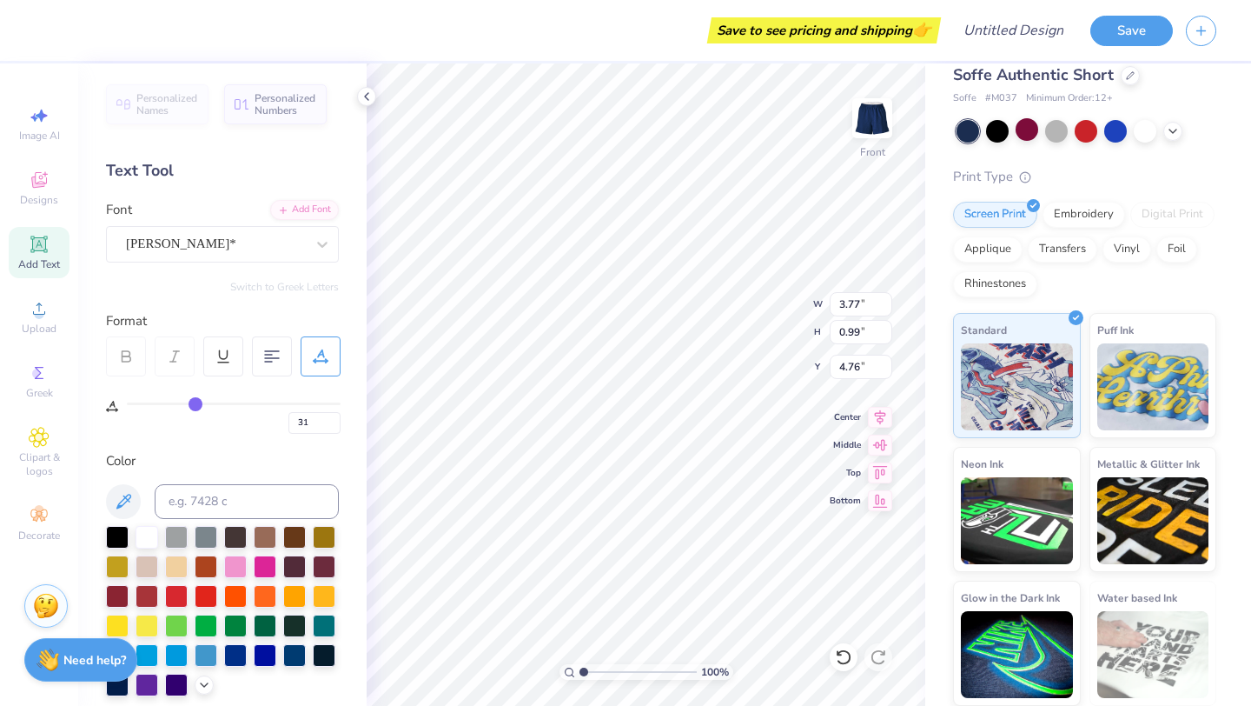
click at [934, 294] on div "Save to see pricing and shipping 👉 Design Title Save Image AI Designs Add Text …" at bounding box center [625, 353] width 1251 height 706
